Goal: Find specific page/section: Find specific page/section

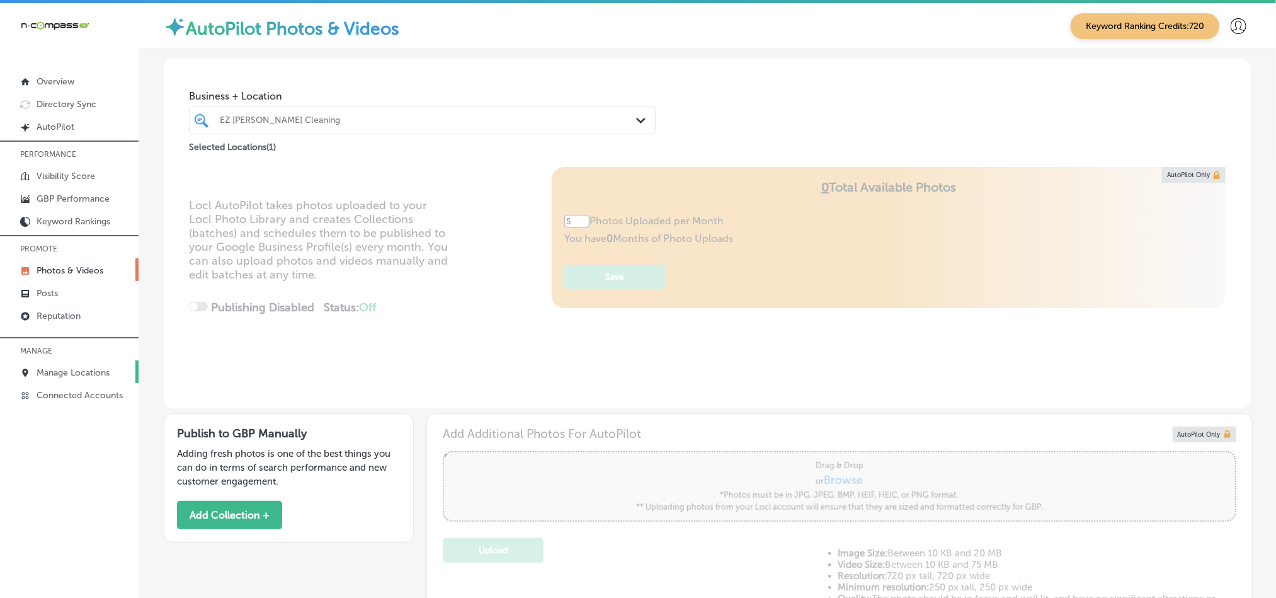
scroll to position [598, 0]
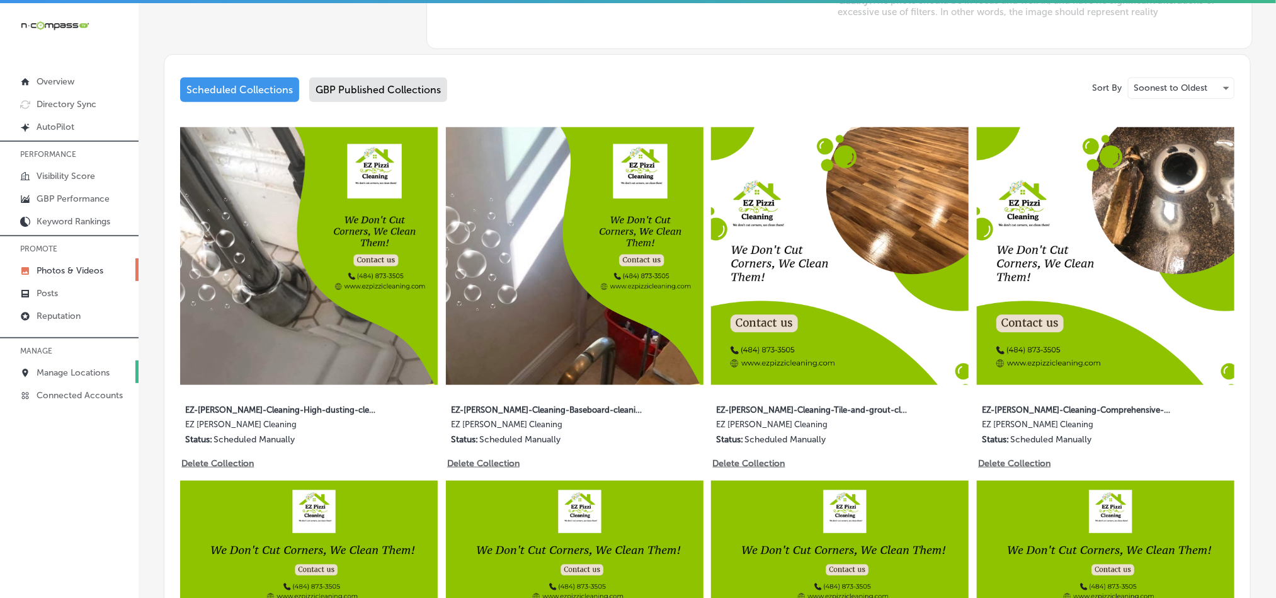
click at [70, 370] on p "Manage Locations" at bounding box center [73, 372] width 73 height 11
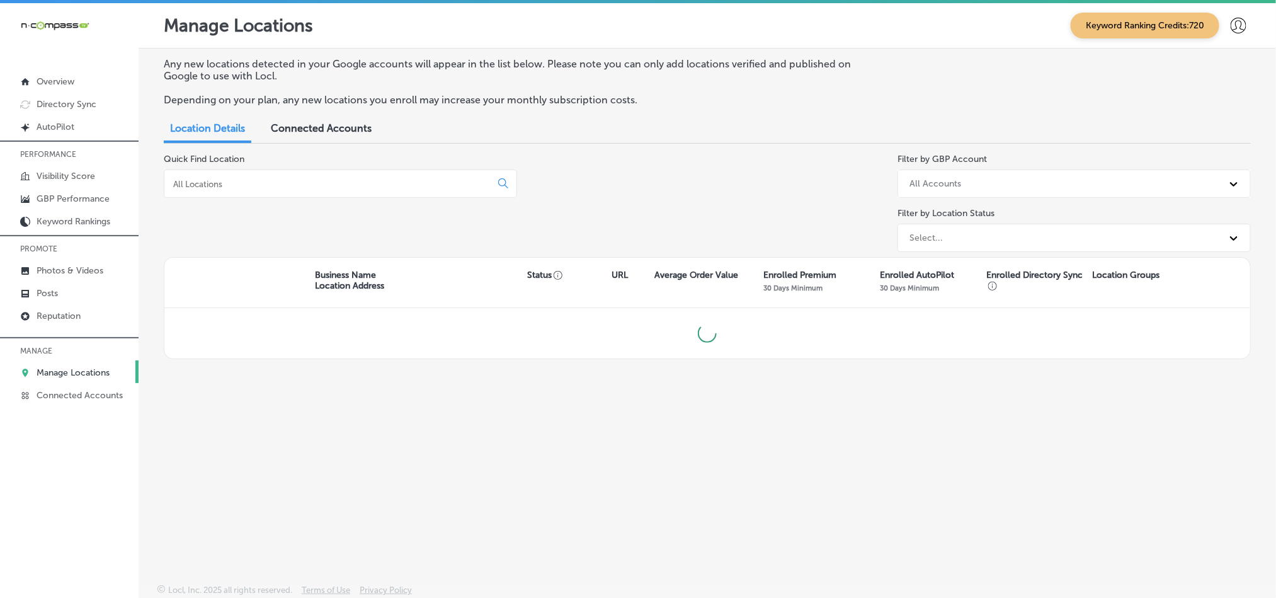
click at [327, 178] on div at bounding box center [340, 183] width 353 height 28
click at [327, 187] on input at bounding box center [330, 183] width 316 height 11
type input "b"
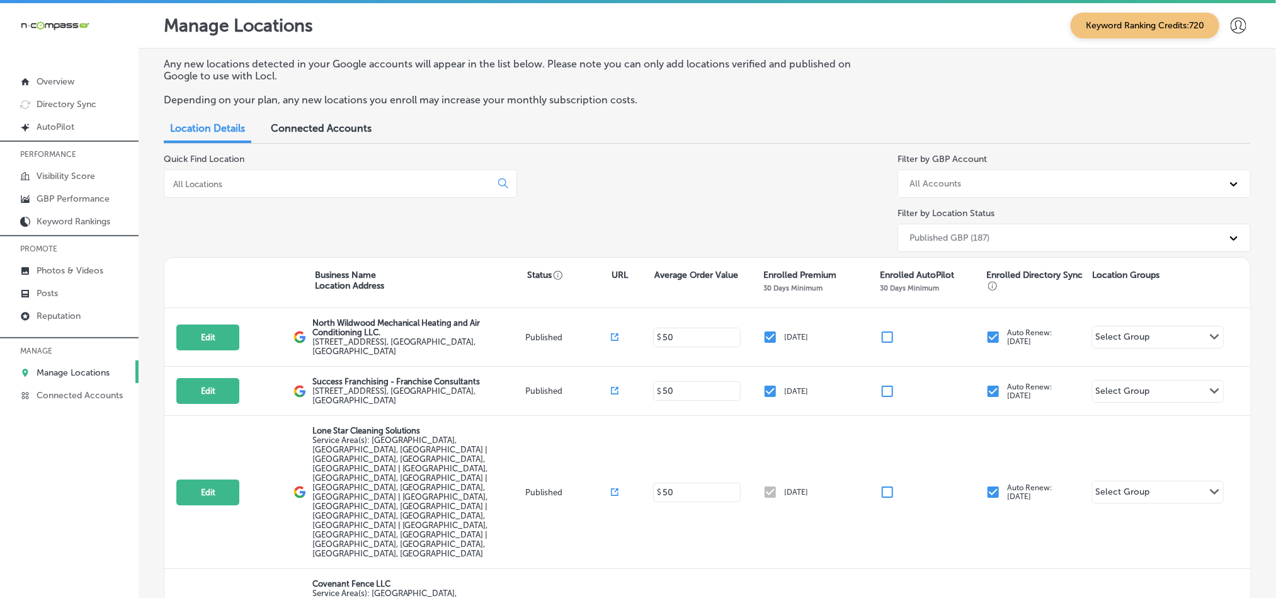
click at [261, 174] on div at bounding box center [340, 183] width 353 height 28
click at [259, 186] on input at bounding box center [330, 183] width 316 height 11
paste input "Steak"
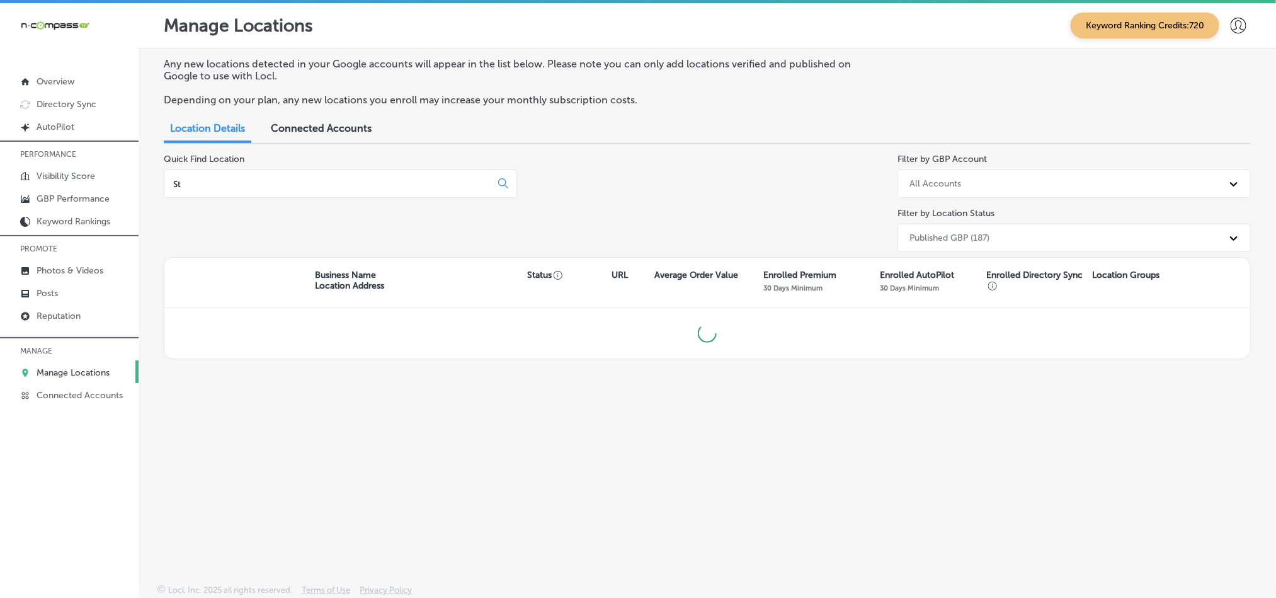
type input "S"
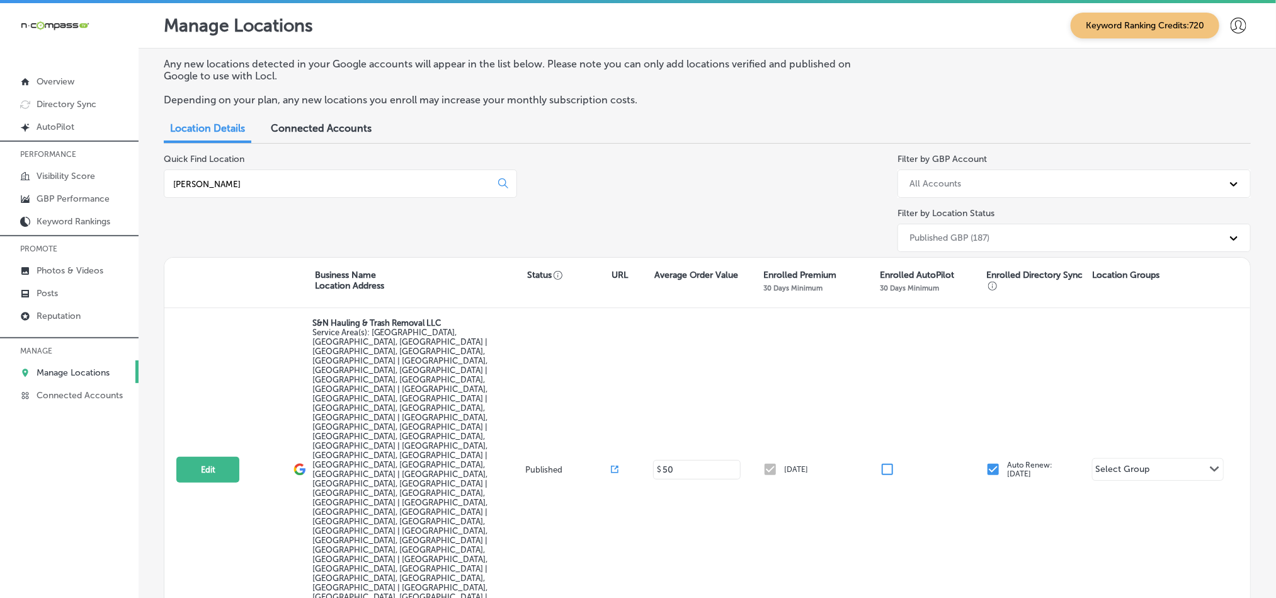
click at [219, 185] on input "[PERSON_NAME]" at bounding box center [330, 183] width 316 height 11
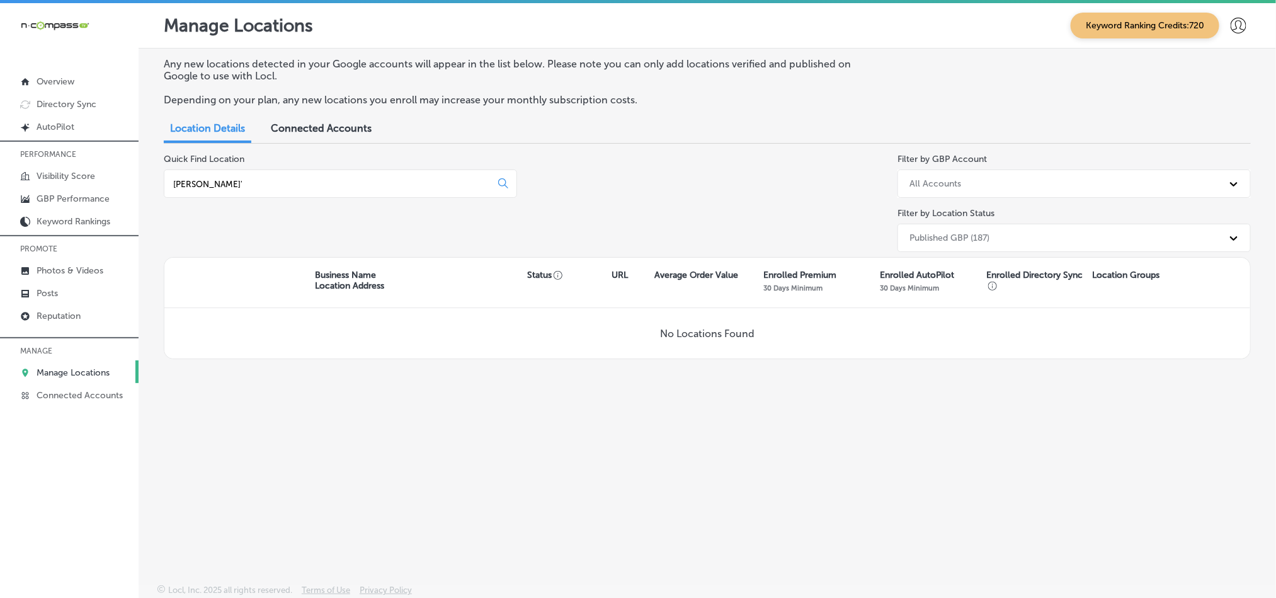
type input "[PERSON_NAME]'"
